Goal: Check status

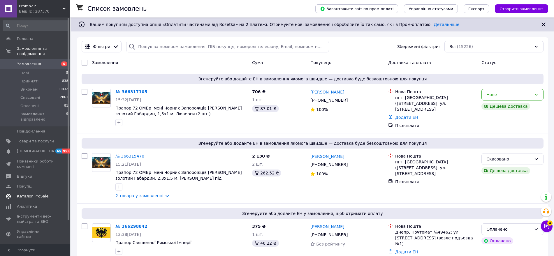
click at [32, 194] on span "Каталог ProSale" at bounding box center [32, 196] width 31 height 5
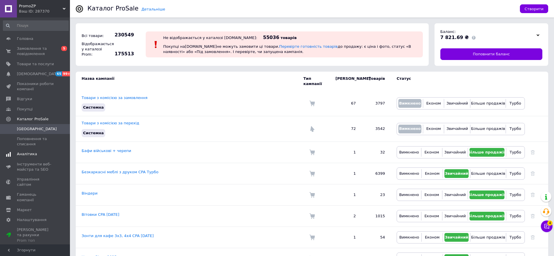
click at [30, 153] on span "Аналітика" at bounding box center [27, 153] width 20 height 5
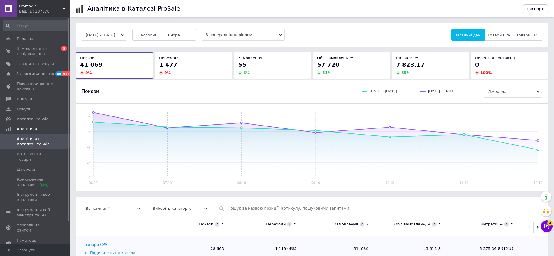
click at [101, 35] on button "[DATE] - [DATE]" at bounding box center [104, 35] width 45 height 12
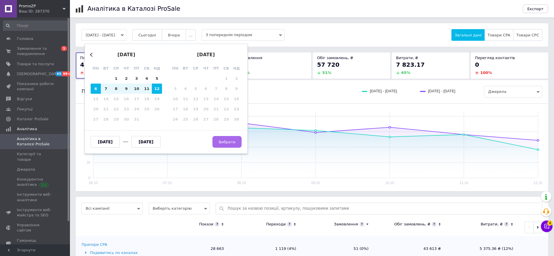
click at [230, 142] on span "Вибрати" at bounding box center [226, 142] width 17 height 4
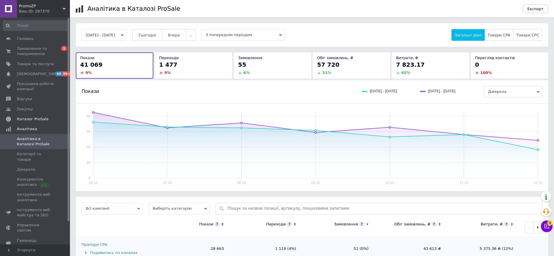
click at [43, 120] on span "Каталог ProSale" at bounding box center [32, 118] width 31 height 5
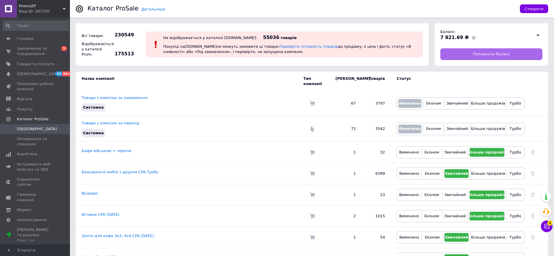
click at [510, 54] on link "Поповнити баланс" at bounding box center [491, 54] width 102 height 12
